Goal: Information Seeking & Learning: Learn about a topic

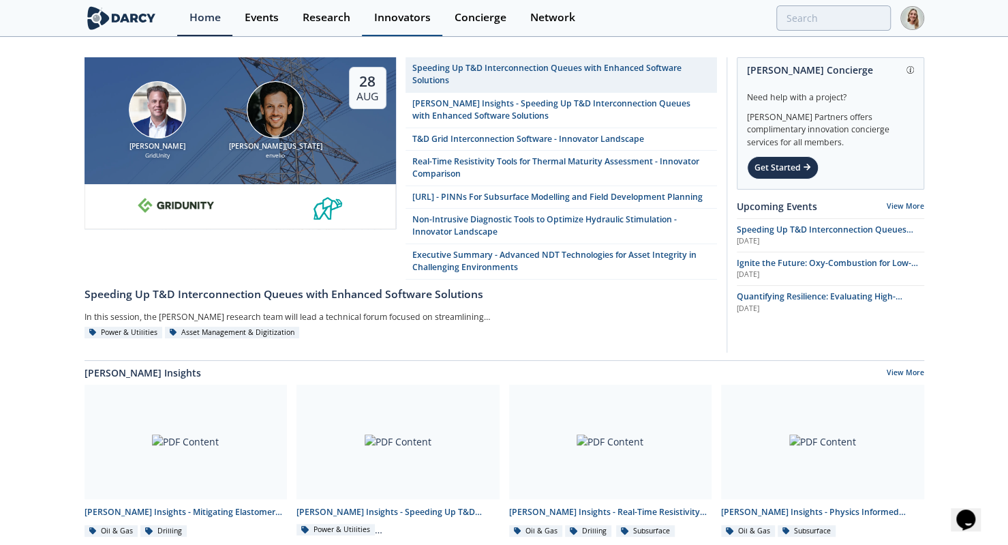
click at [395, 15] on div "Innovators" at bounding box center [402, 17] width 57 height 11
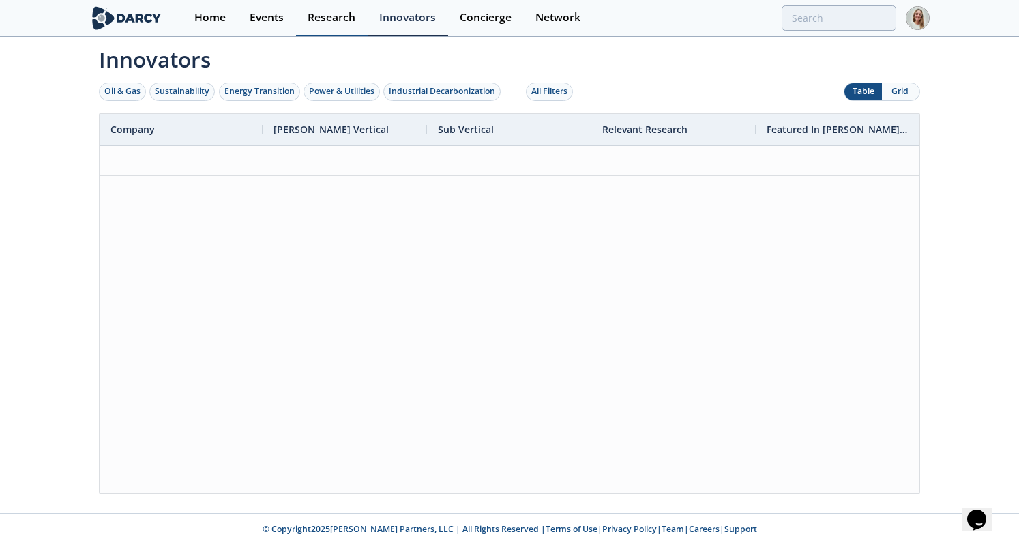
click at [314, 15] on div "Research" at bounding box center [331, 17] width 48 height 11
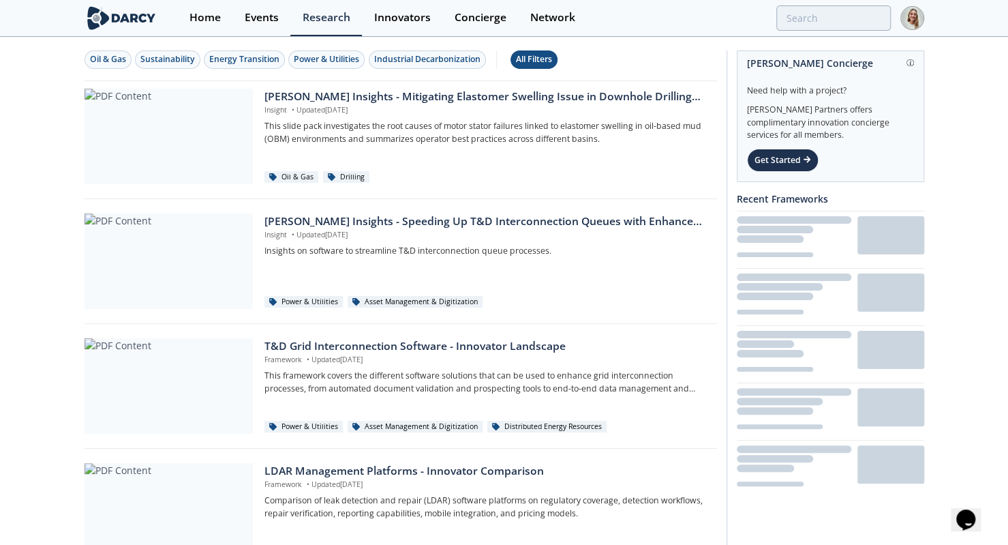
click at [541, 56] on div "All Filters" at bounding box center [534, 59] width 36 height 12
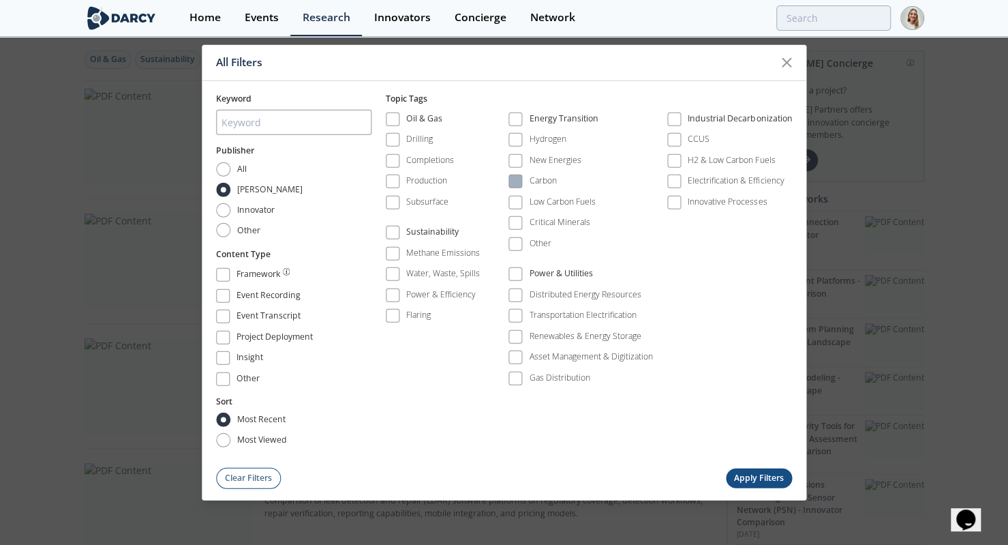
click at [530, 181] on div "Carbon" at bounding box center [543, 181] width 27 height 12
click at [776, 398] on button "Apply Filters" at bounding box center [759, 478] width 67 height 20
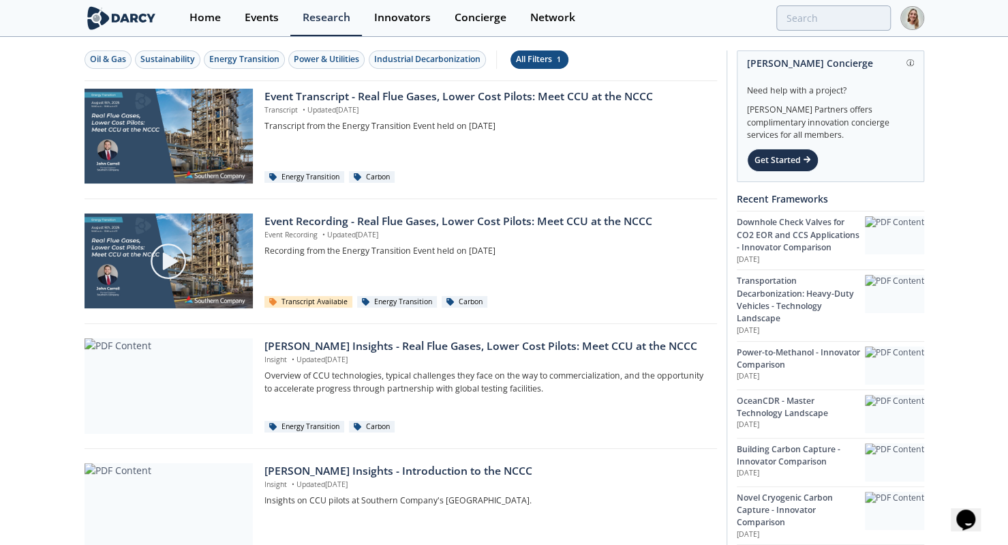
click at [545, 55] on div "All Filters 1" at bounding box center [539, 59] width 47 height 12
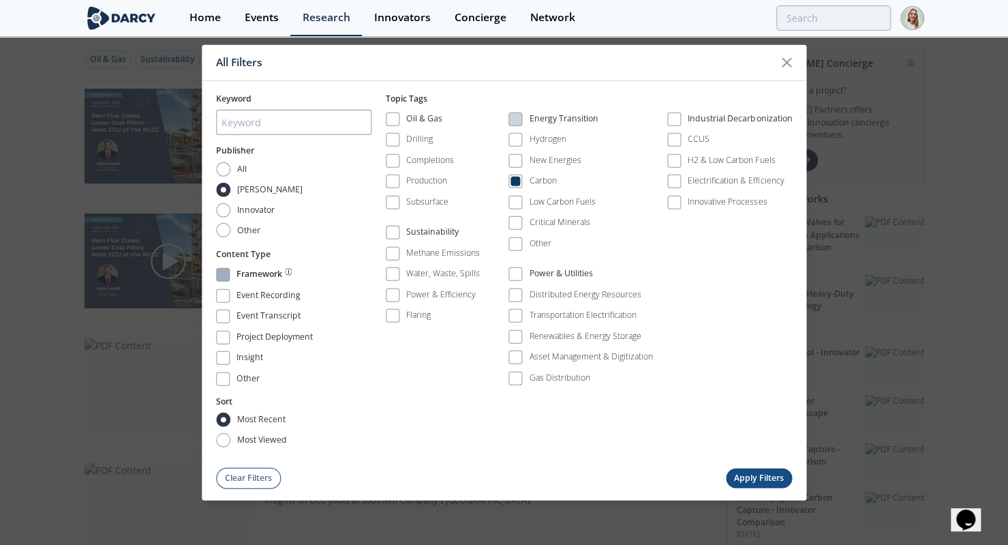
click at [224, 277] on span at bounding box center [223, 275] width 10 height 10
click at [225, 356] on span at bounding box center [223, 358] width 10 height 10
click at [738, 398] on button "Apply Filters" at bounding box center [759, 478] width 67 height 20
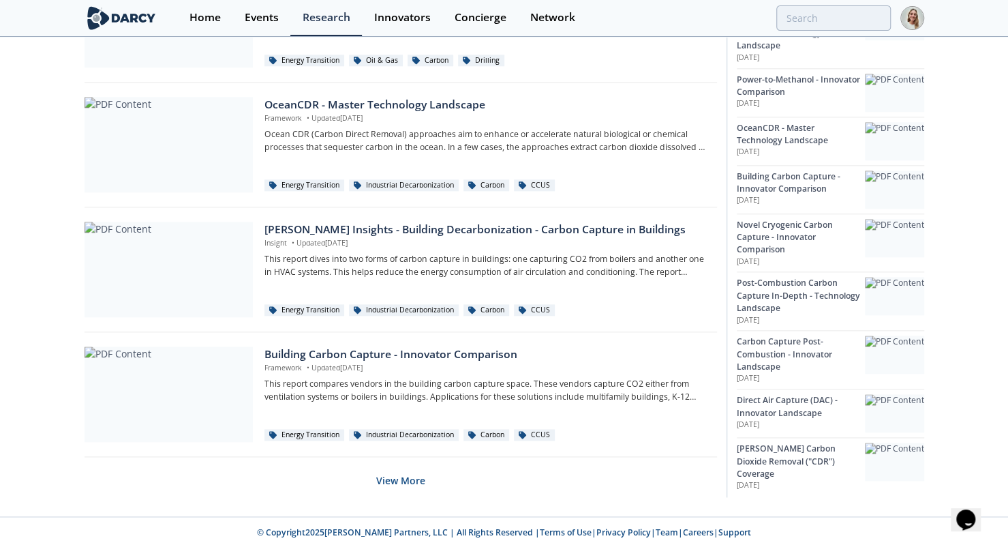
scroll to position [866, 0]
click at [432, 230] on div "[PERSON_NAME] Insights - Building Decarbonization - Carbon Capture in Buildings" at bounding box center [486, 229] width 442 height 16
click at [410, 398] on button "View More" at bounding box center [400, 479] width 49 height 33
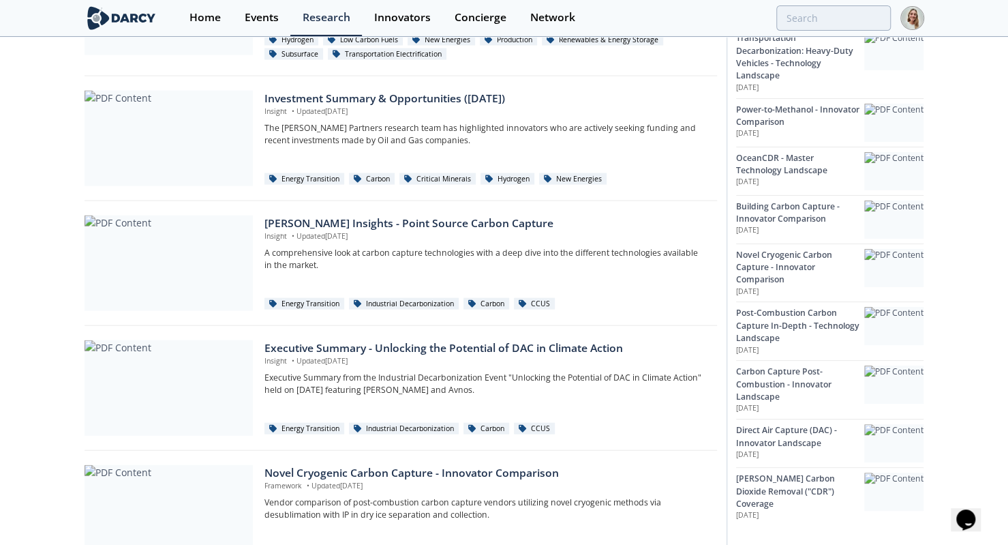
scroll to position [1627, 0]
click at [441, 216] on div "[PERSON_NAME] Insights - Point Source Carbon Capture" at bounding box center [486, 223] width 442 height 16
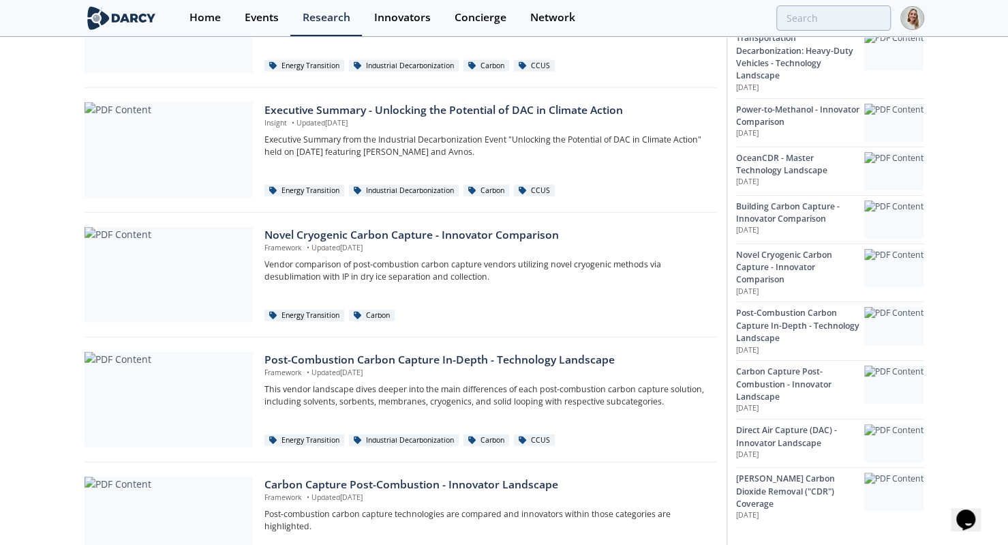
scroll to position [1869, 0]
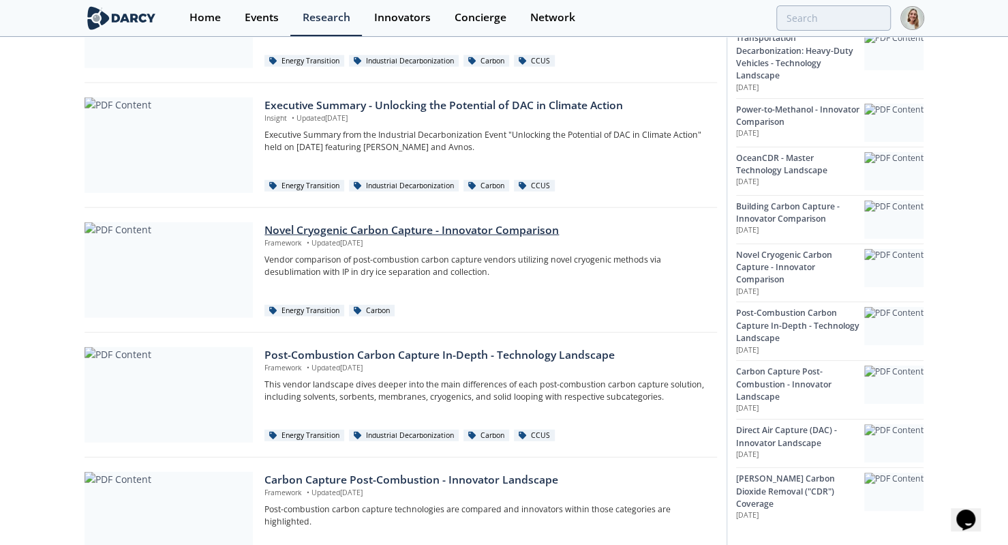
click at [431, 222] on div "Novel Cryogenic Carbon Capture - Innovator Comparison" at bounding box center [486, 230] width 442 height 16
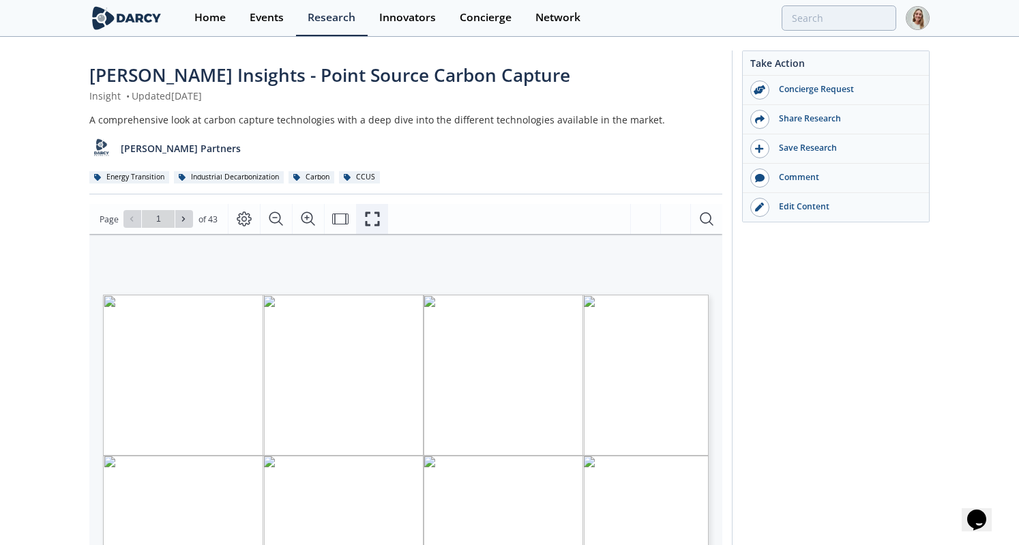
drag, startPoint x: 372, startPoint y: 226, endPoint x: 372, endPoint y: 285, distance: 58.6
click at [372, 226] on icon "Fullscreen" at bounding box center [372, 219] width 16 height 16
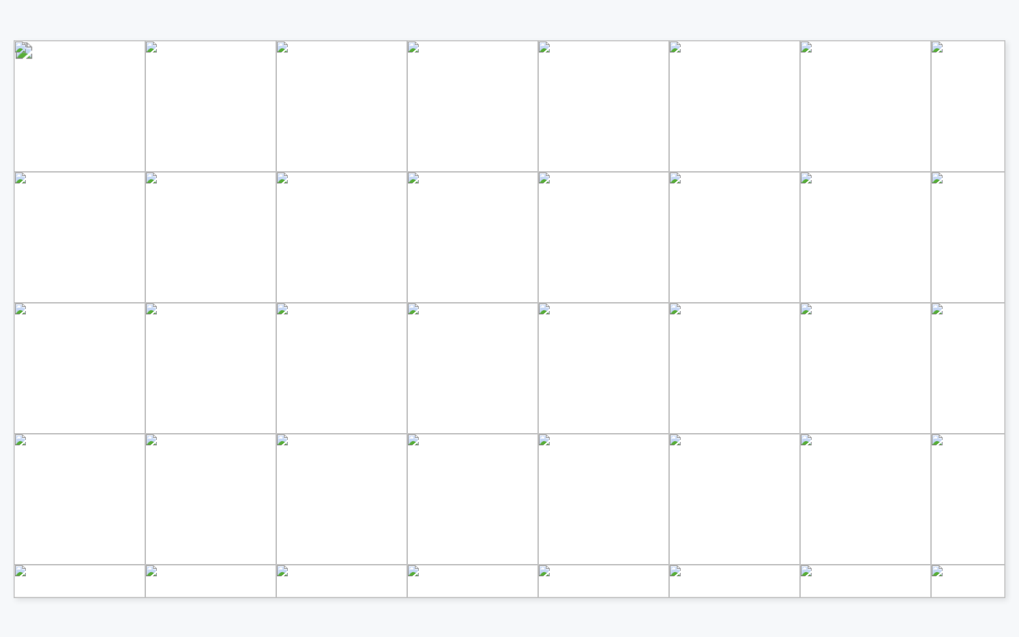
click at [762, 92] on span "Page 7" at bounding box center [887, 541] width 1543 height 965
